Goal: Navigation & Orientation: Understand site structure

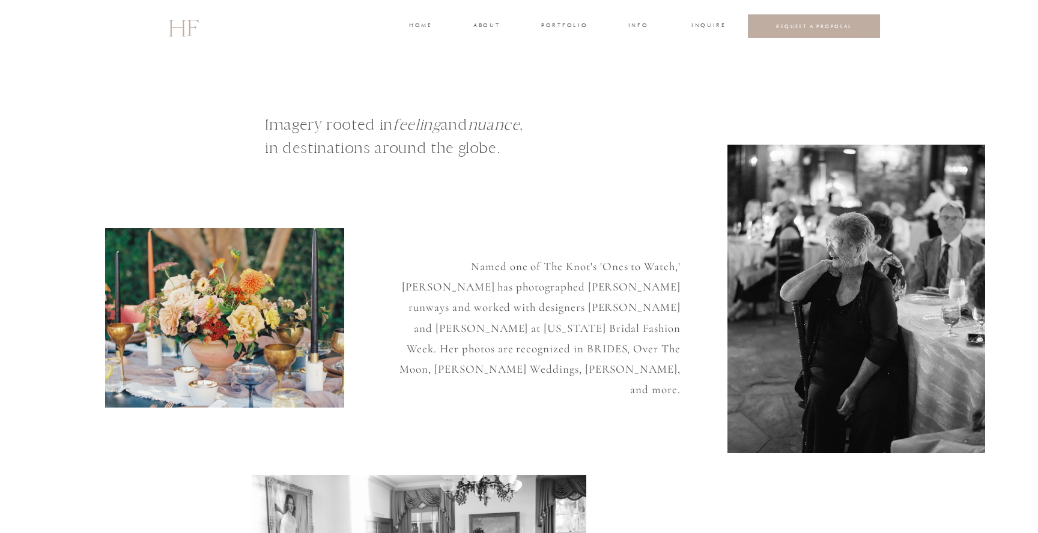
click at [570, 24] on h3 "portfolio" at bounding box center [563, 26] width 45 height 11
click at [565, 83] on h3 "VIDEOGRAPHY" at bounding box center [562, 84] width 47 height 11
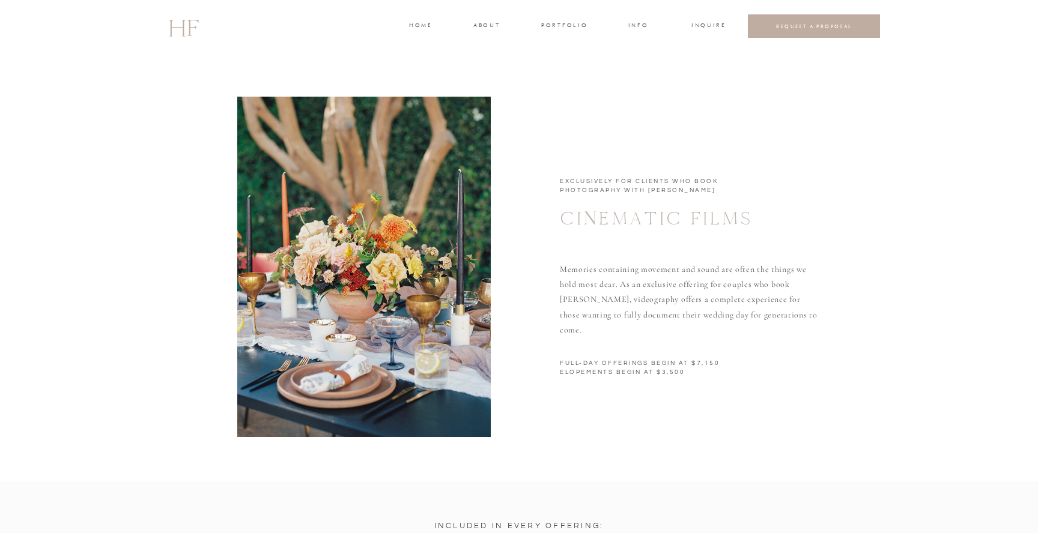
click at [639, 21] on h3 "INFO" at bounding box center [638, 26] width 22 height 11
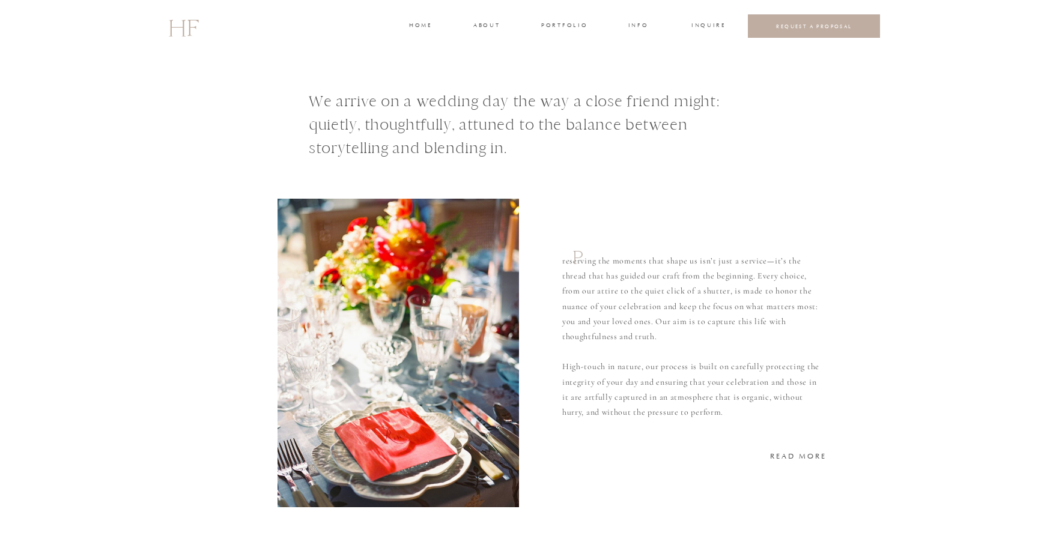
click at [549, 25] on h3 "portfolio" at bounding box center [563, 26] width 45 height 11
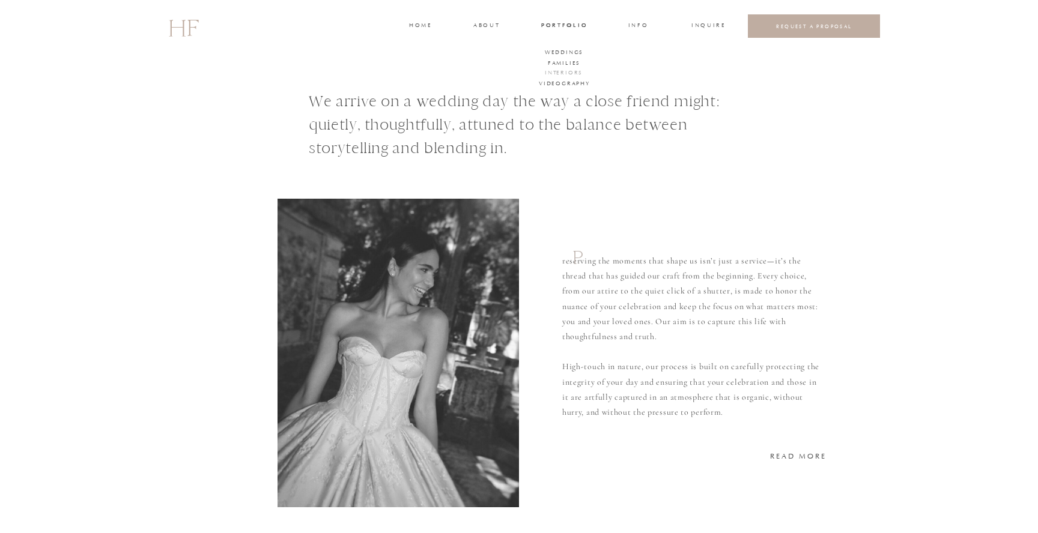
click at [563, 73] on h3 "Interiors" at bounding box center [563, 73] width 36 height 11
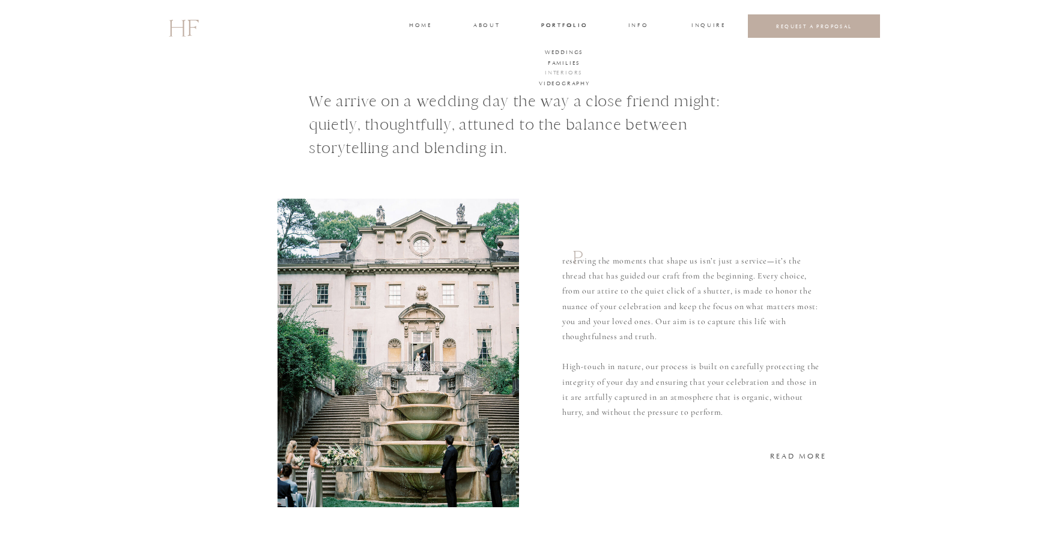
click at [576, 71] on h3 "Interiors" at bounding box center [563, 73] width 36 height 11
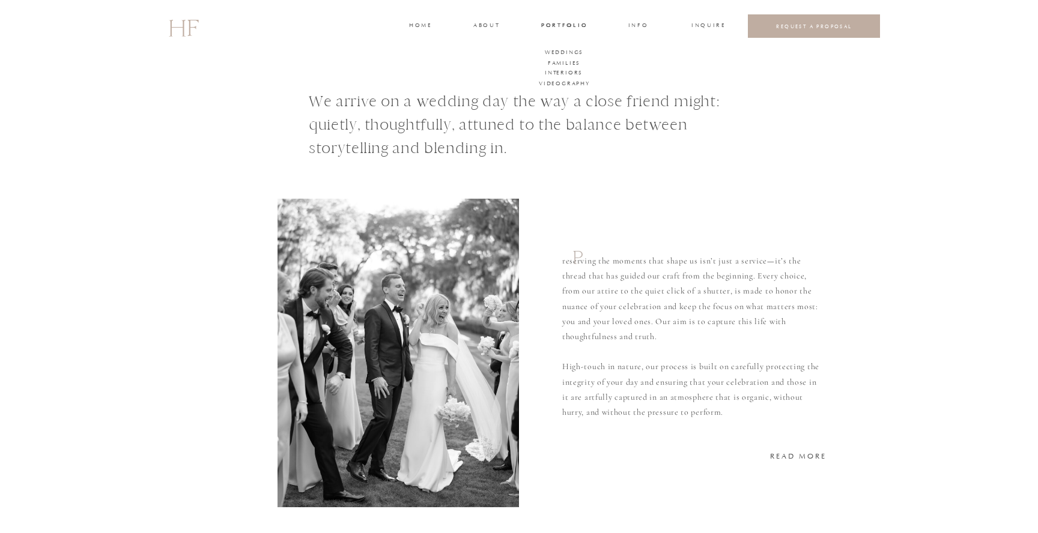
click at [423, 26] on h3 "home" at bounding box center [420, 26] width 22 height 11
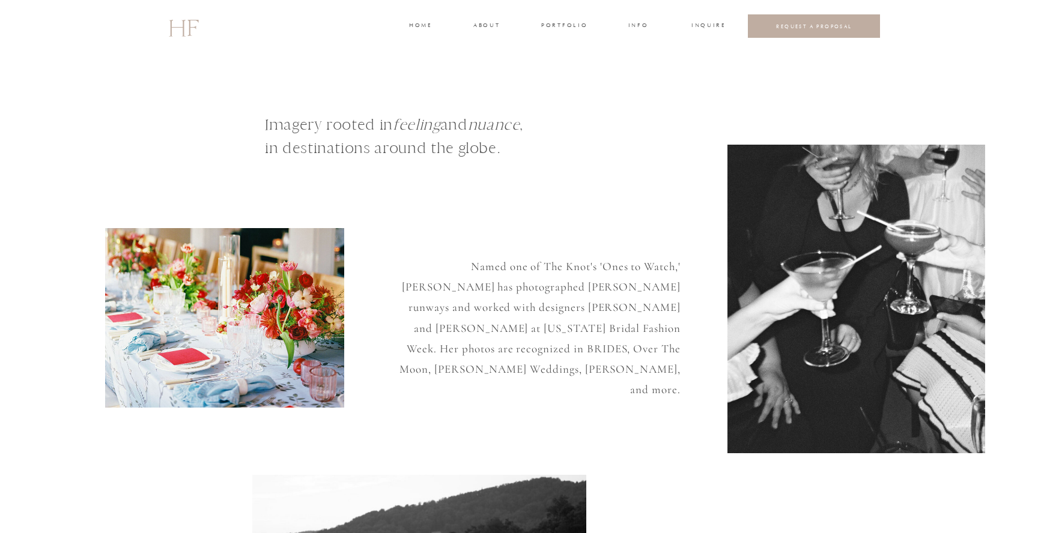
click at [481, 24] on h3 "about" at bounding box center [485, 26] width 25 height 11
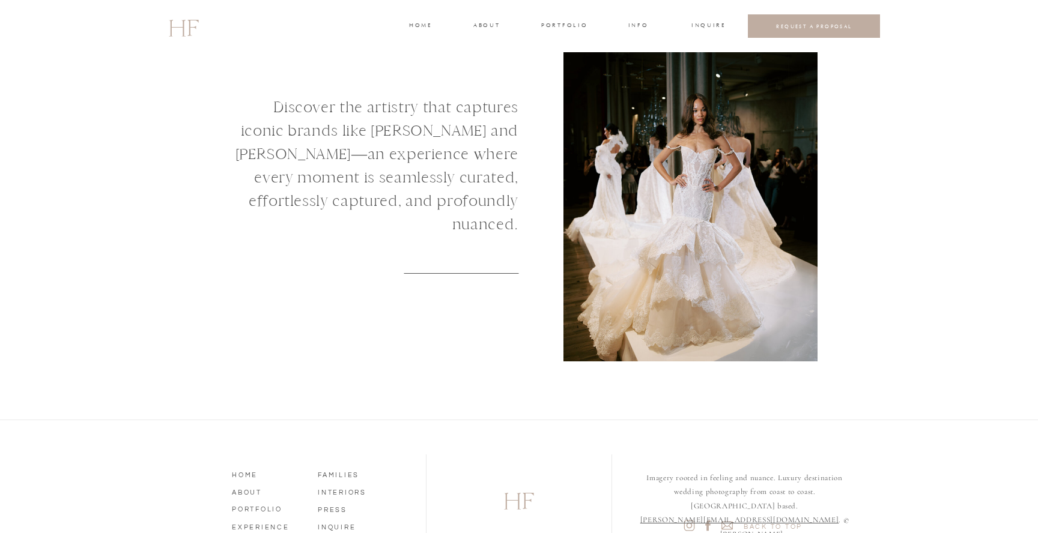
scroll to position [1495, 0]
